Goal: Go to known website: Access a specific website the user already knows

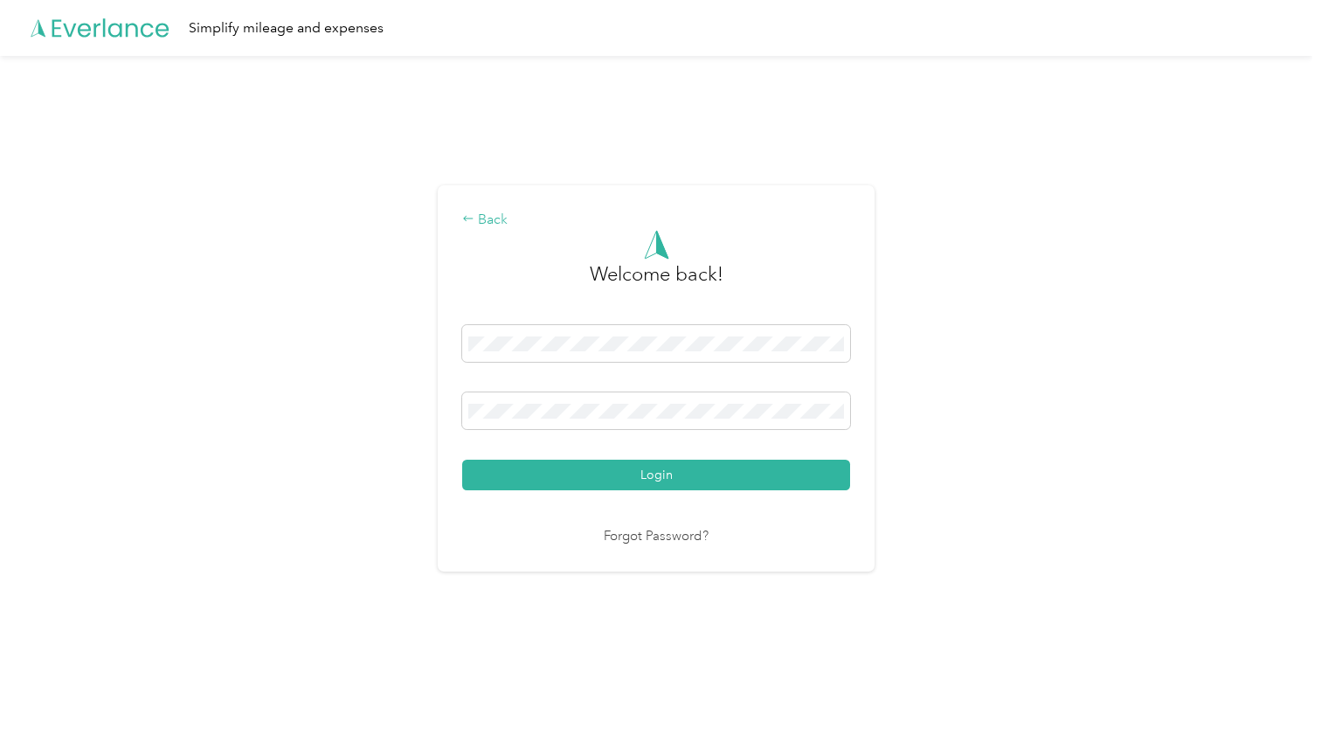
click at [498, 212] on div "Back" at bounding box center [656, 220] width 388 height 21
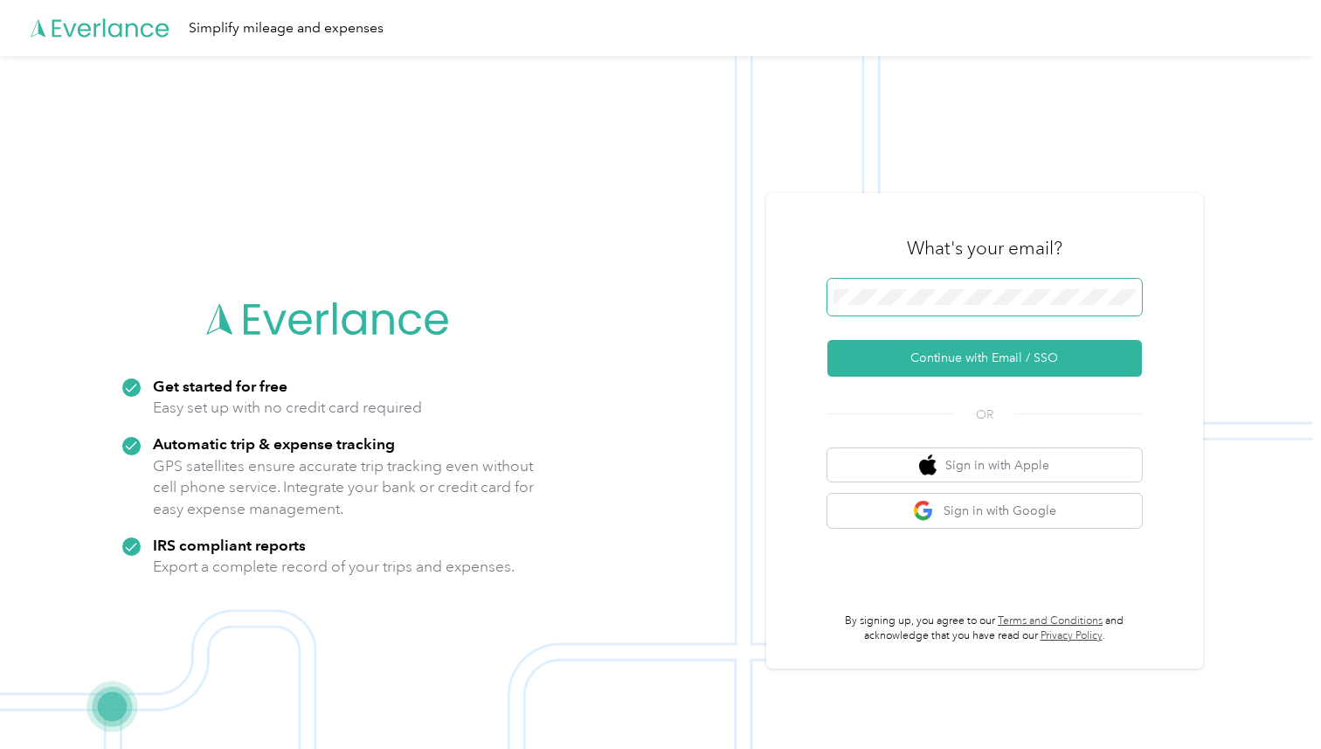
click at [827, 340] on button "Continue with Email / SSO" at bounding box center [984, 358] width 314 height 37
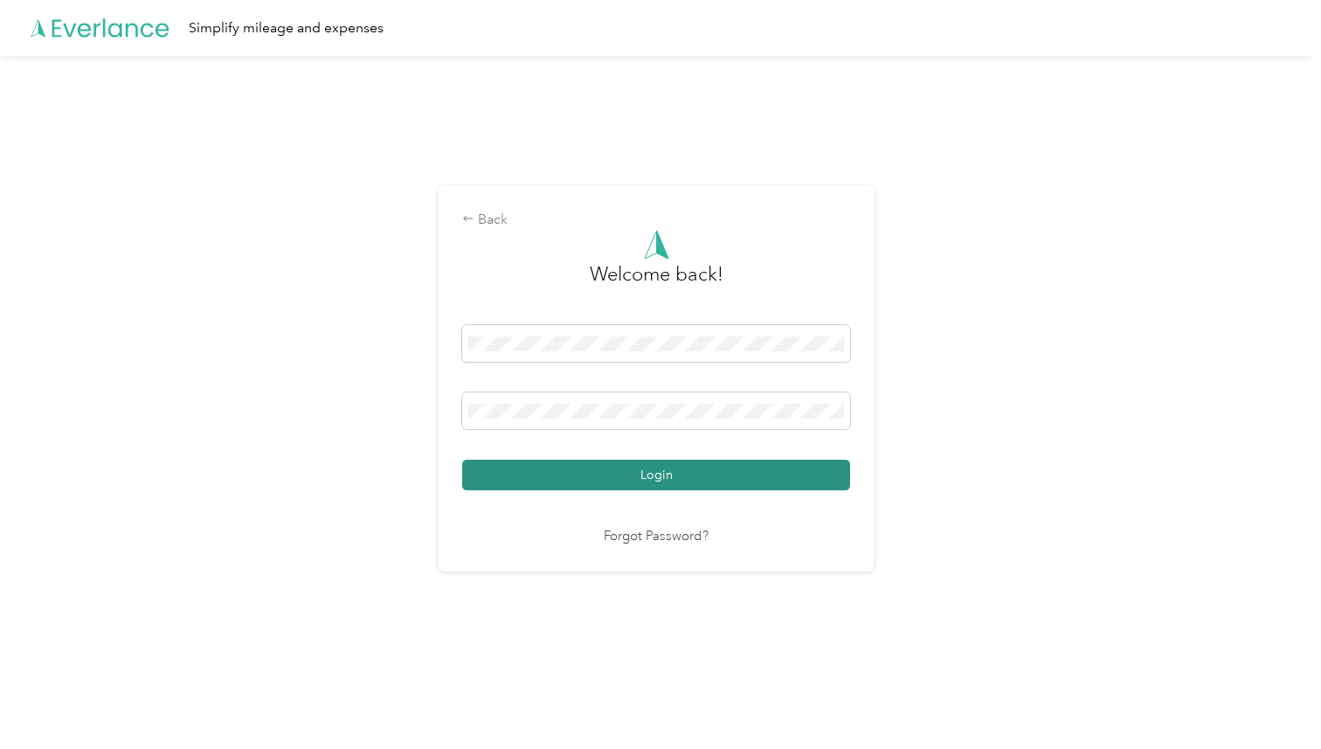
click at [782, 480] on button "Login" at bounding box center [656, 475] width 388 height 31
